Goal: Information Seeking & Learning: Learn about a topic

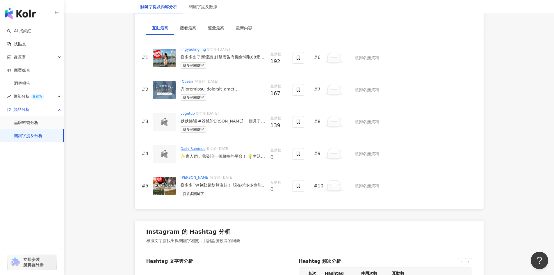
scroll to position [885, 0]
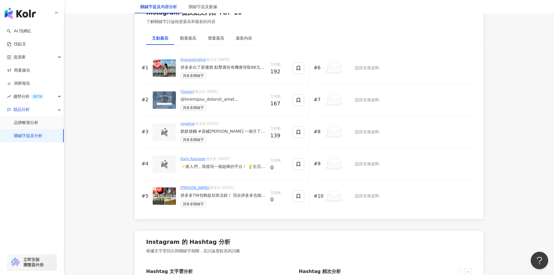
click at [160, 168] on img at bounding box center [165, 164] width 12 height 9
click at [209, 170] on div "✨家人們，我發現一個超棒的平台！ 💡生活在台北，物價高，但有拼多多，新用户還能領 88元券包，滿額包郵超划算！ 💖 奶龍解壓玩具 捏一下，壓力退散～ 軟綿手感…" at bounding box center [223, 167] width 85 height 6
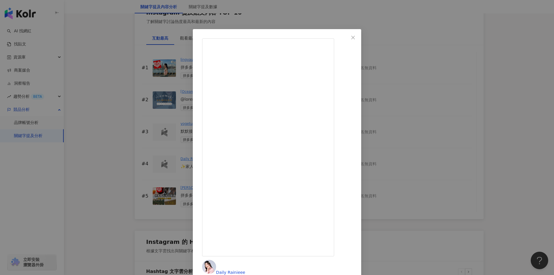
scroll to position [11, 0]
click at [506, 134] on div "Daily Rainieee 2025/9/4 ✨家人們，我發現一個超棒的平台！ 💡生活在台北，物價高，但有拼多多，新用户還能領 88元券包，滿額包郵超划算！…" at bounding box center [277, 137] width 554 height 275
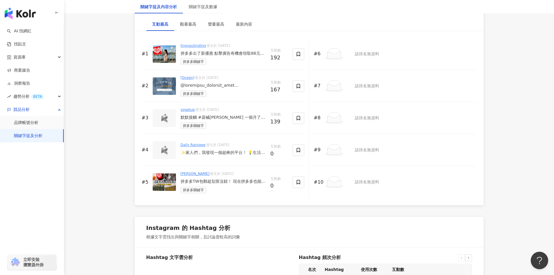
scroll to position [885, 0]
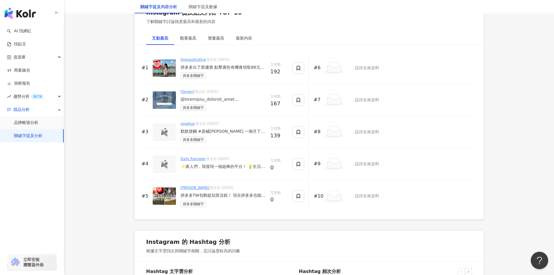
click at [230, 170] on div "✨家人們，我發現一個超棒的平台！ 💡生活在台北，物價高，但有拼多多，新用户還能領 88元券包，滿額包郵超划算！ 💖 奶龍解壓玩具 捏一下，壓力退散～ 軟綿手感…" at bounding box center [223, 167] width 85 height 6
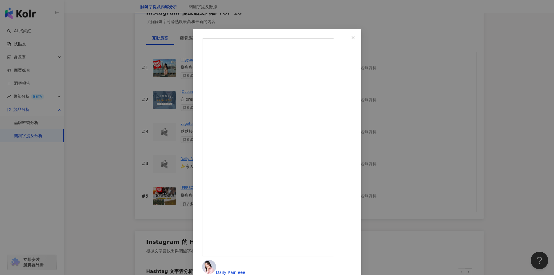
scroll to position [11, 0]
drag, startPoint x: 304, startPoint y: 193, endPoint x: 343, endPoint y: 194, distance: 38.4
drag, startPoint x: 301, startPoint y: 204, endPoint x: 325, endPoint y: 204, distance: 24.7
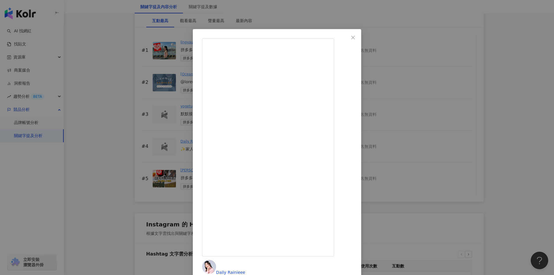
scroll to position [0, 0]
click at [245, 270] on span "Daily Rainieee" at bounding box center [230, 272] width 29 height 5
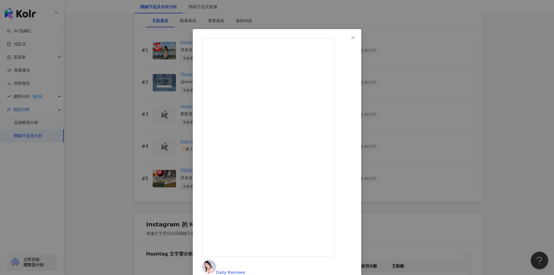
drag, startPoint x: 295, startPoint y: 75, endPoint x: 327, endPoint y: 76, distance: 32.0
copy div "解壓玩具 捏"
drag, startPoint x: 292, startPoint y: 105, endPoint x: 319, endPoint y: 102, distance: 27.0
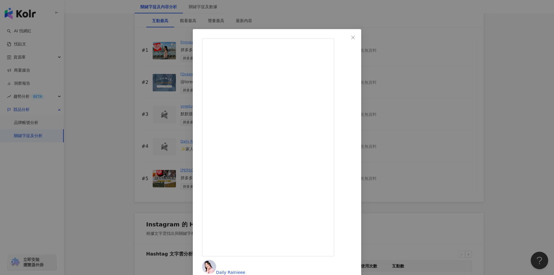
copy div "豚按摩梳 肩頸"
drag, startPoint x: 292, startPoint y: 128, endPoint x: 326, endPoint y: 129, distance: 34.0
copy div "吸睫毛 早上趕"
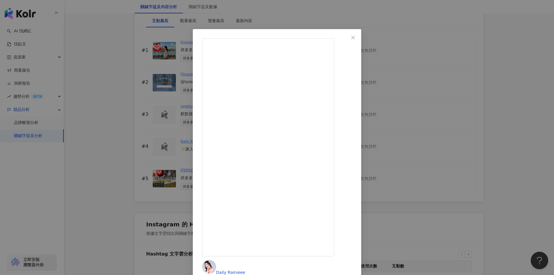
drag, startPoint x: 292, startPoint y: 156, endPoint x: 314, endPoint y: 154, distance: 21.6
copy div "桌面療癒"
drag, startPoint x: 302, startPoint y: 65, endPoint x: 347, endPoint y: 66, distance: 44.5
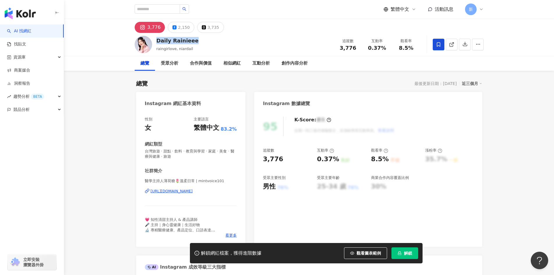
drag, startPoint x: 156, startPoint y: 42, endPoint x: 197, endPoint y: 41, distance: 41.0
click at [197, 41] on div "Daily Rainieee raingirlove, niardail 追蹤數 3,776 互動率 0.37% 觀看率 8.5%" at bounding box center [309, 44] width 372 height 23
drag, startPoint x: 341, startPoint y: 47, endPoint x: 369, endPoint y: 50, distance: 28.4
click at [369, 50] on div "追蹤數 3,776 互動率 0.37% 觀看率 8.5%" at bounding box center [377, 44] width 87 height 17
click at [351, 53] on div "追蹤數 3,776 互動率 0.37% 觀看率 8.5%" at bounding box center [377, 44] width 87 height 17
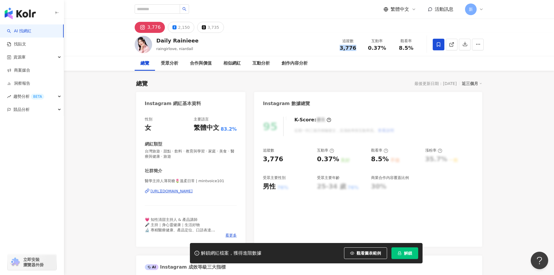
drag, startPoint x: 341, startPoint y: 50, endPoint x: 358, endPoint y: 49, distance: 16.9
click at [358, 49] on div "3,776" at bounding box center [348, 48] width 22 height 6
copy span "3,776"
drag, startPoint x: 145, startPoint y: 150, endPoint x: 187, endPoint y: 160, distance: 43.3
click at [187, 160] on div "性別 女 主要語言 繁體中文 83.2% 網紅類型 台灣旅遊 · 甜點 · 飲料 · 教育與學習 · 家庭 · 美食 · 醫療與健康 · 旅遊 社群簡介 醫學…" at bounding box center [191, 177] width 92 height 121
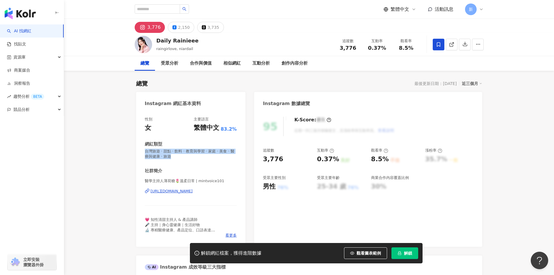
copy span "台灣旅遊 · 甜點 · 飲料 · 教育與學習 · 家庭 · 美食 · 醫療與健康 · 旅遊"
